Goal: Find specific page/section

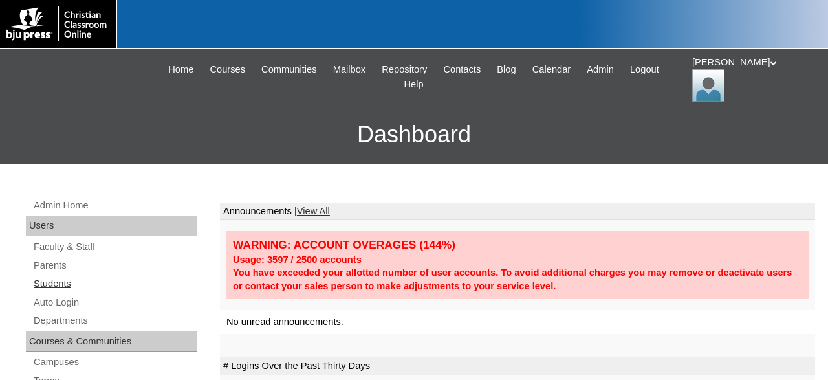
click at [58, 283] on link "Students" at bounding box center [114, 283] width 164 height 16
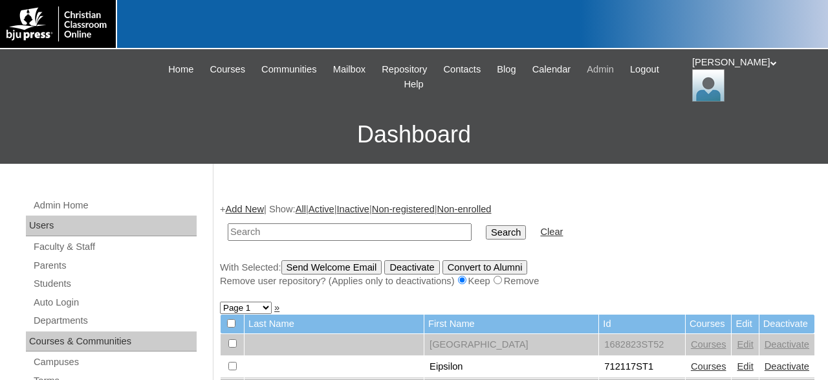
click at [614, 70] on span "Admin" at bounding box center [599, 69] width 27 height 15
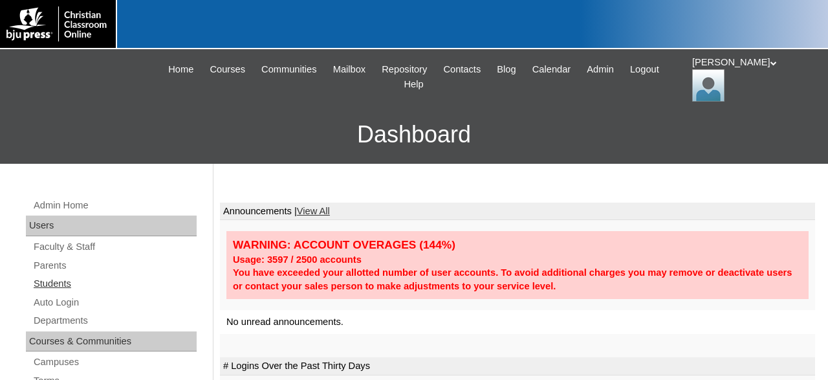
click at [69, 288] on link "Students" at bounding box center [114, 283] width 164 height 16
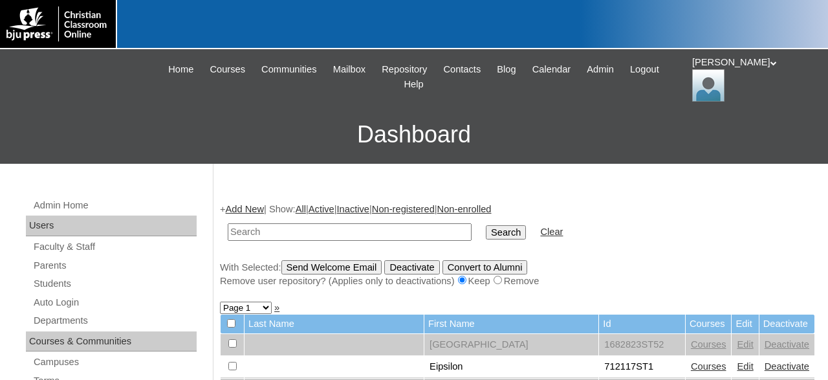
click at [367, 231] on input "text" at bounding box center [350, 231] width 244 height 17
type input "783856"
click at [486, 225] on input "Search" at bounding box center [506, 232] width 40 height 14
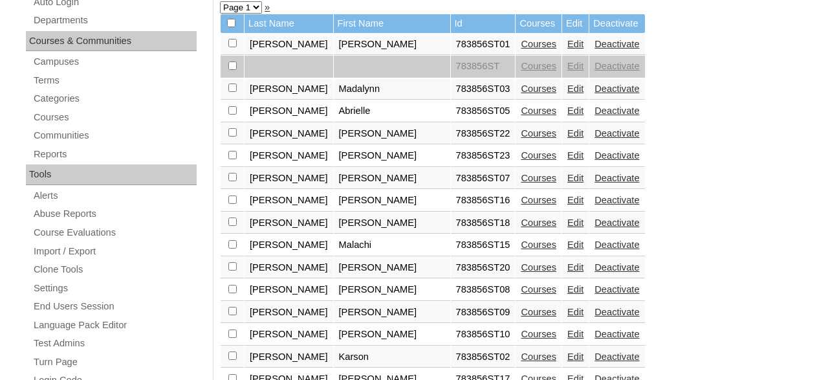
scroll to position [336, 0]
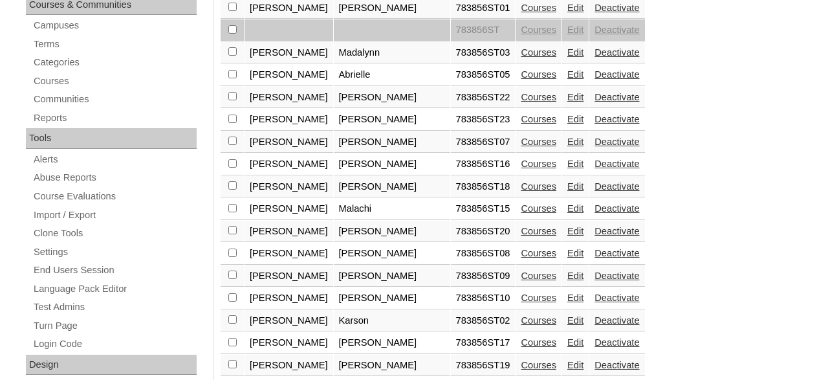
click at [520, 102] on link "Courses" at bounding box center [538, 97] width 36 height 10
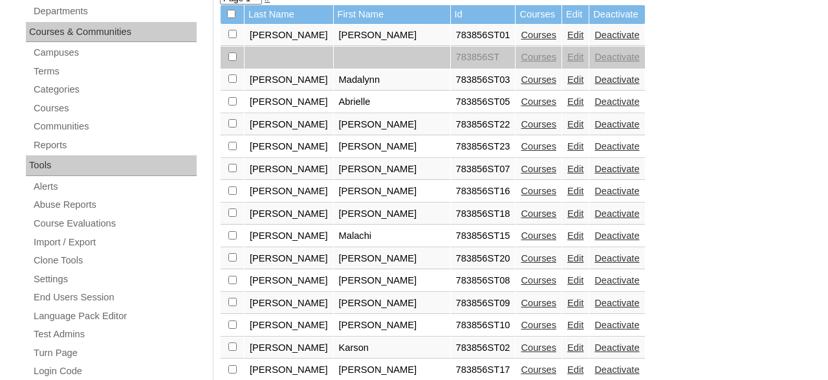
scroll to position [310, 0]
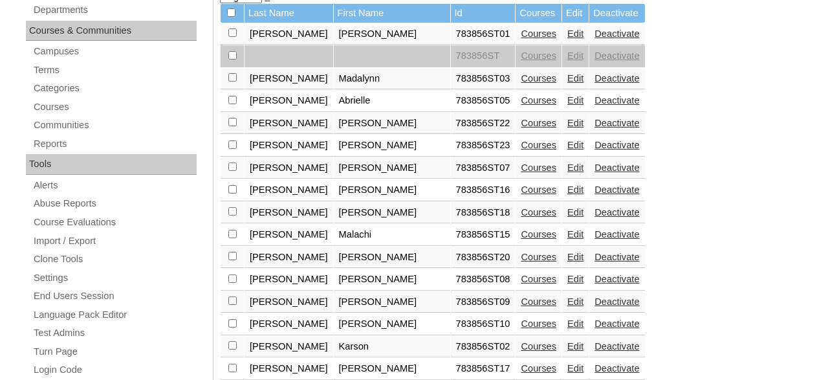
click at [520, 150] on link "Courses" at bounding box center [538, 145] width 36 height 10
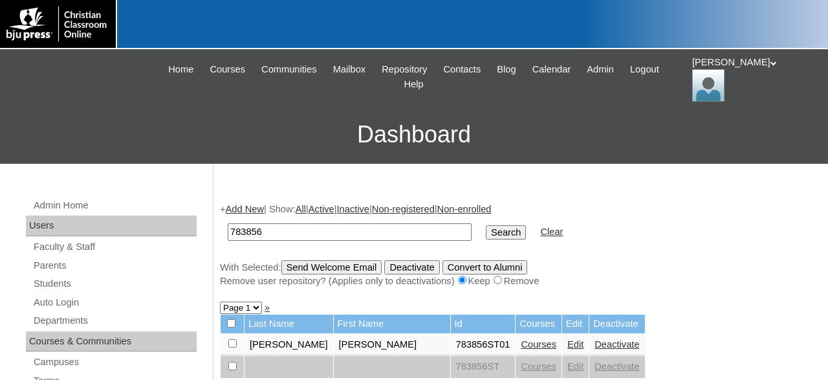
scroll to position [41, 0]
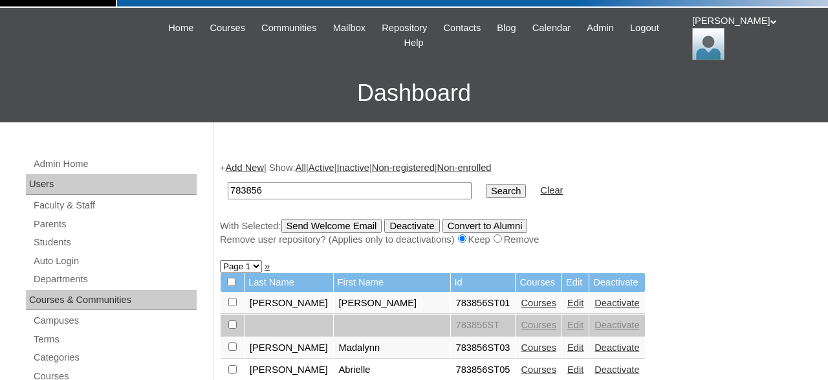
click at [770, 24] on icon at bounding box center [773, 21] width 6 height 5
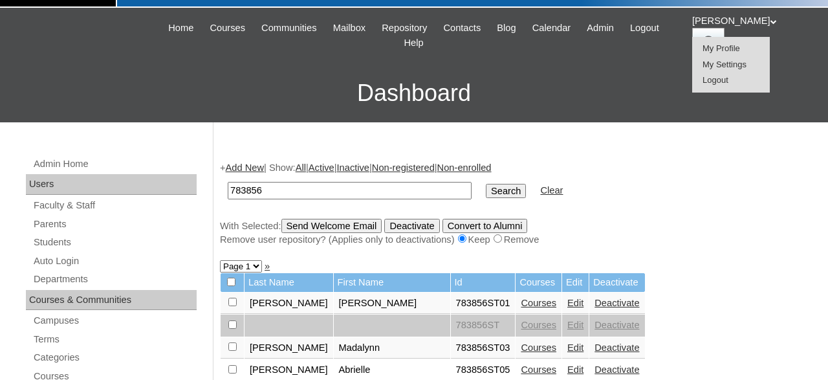
click at [722, 79] on span "Logout" at bounding box center [715, 80] width 26 height 10
